Goal: Find specific page/section: Find specific page/section

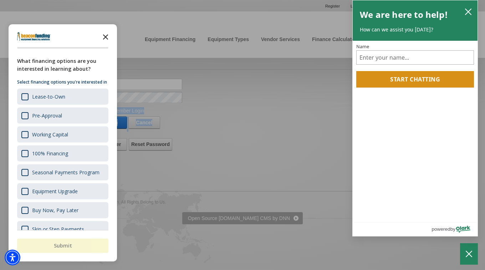
click at [104, 36] on icon "Close the survey" at bounding box center [105, 36] width 14 height 14
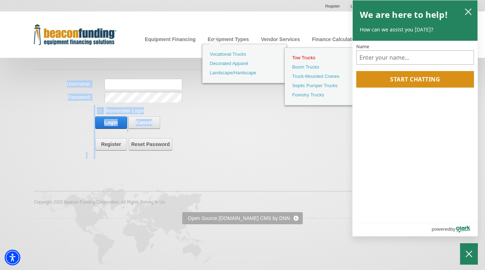
click at [298, 55] on link "Tow Trucks" at bounding box center [327, 57] width 80 height 9
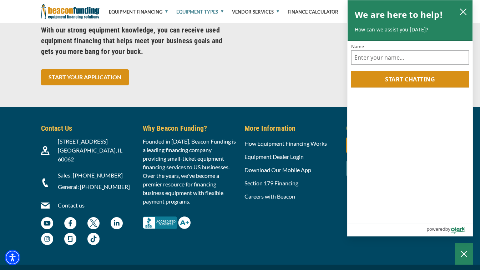
scroll to position [2950, 0]
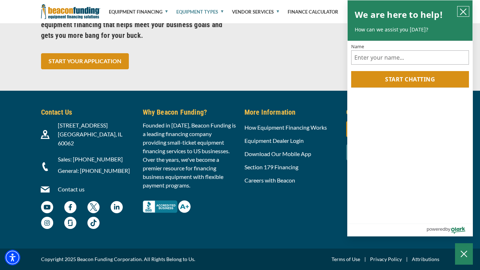
click at [464, 12] on icon "close chatbox" at bounding box center [463, 11] width 7 height 7
